Goal: Find specific page/section: Find specific page/section

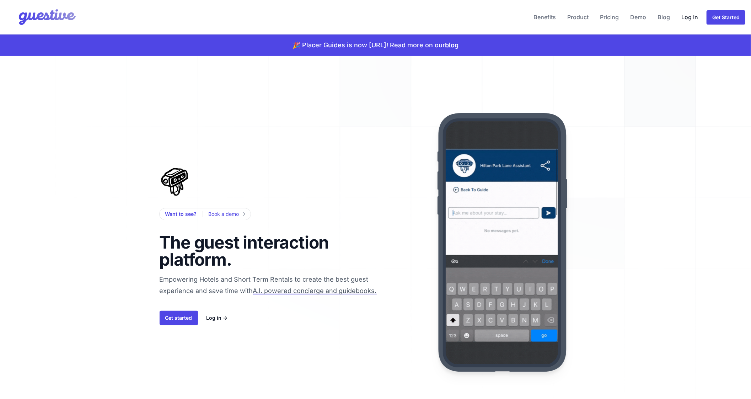
click at [688, 21] on link "Log In" at bounding box center [689, 17] width 22 height 17
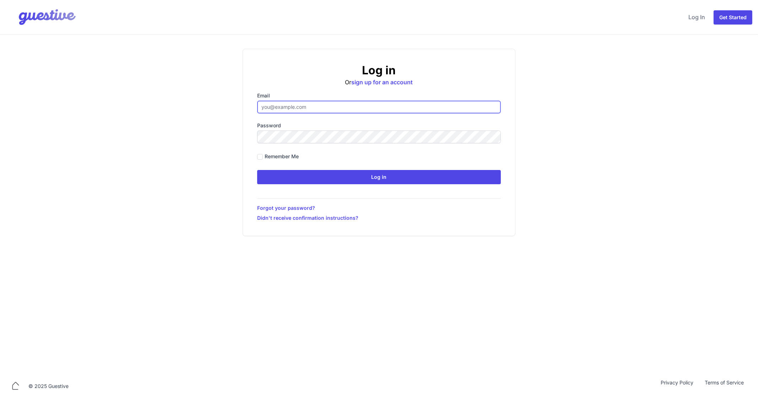
type input "[EMAIL_ADDRESS][DOMAIN_NAME]"
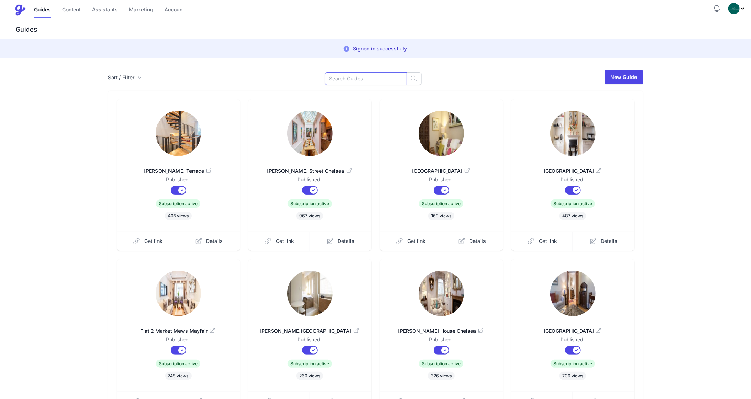
click at [359, 78] on input at bounding box center [366, 78] width 82 height 13
type input "Blith"
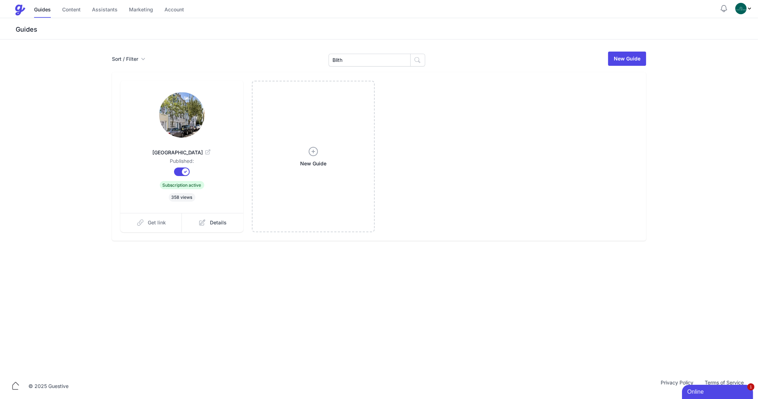
click at [151, 230] on link "Get link" at bounding box center [151, 222] width 62 height 19
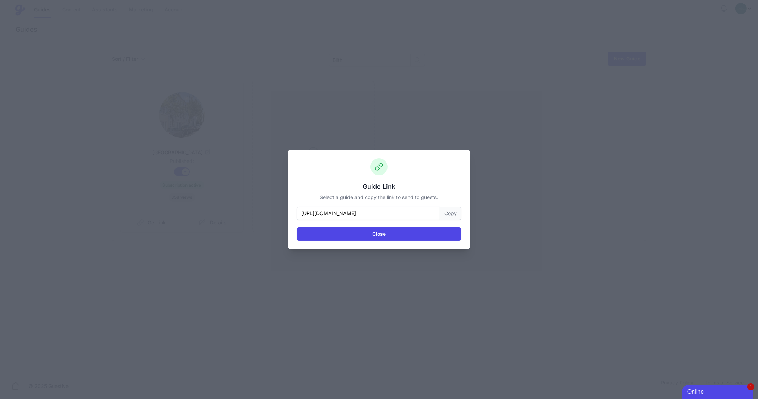
click at [453, 212] on button "Copy" at bounding box center [450, 213] width 21 height 14
